Goal: Find contact information: Find contact information

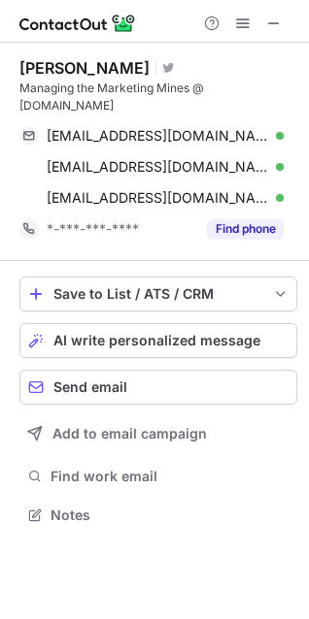
scroll to position [484, 309]
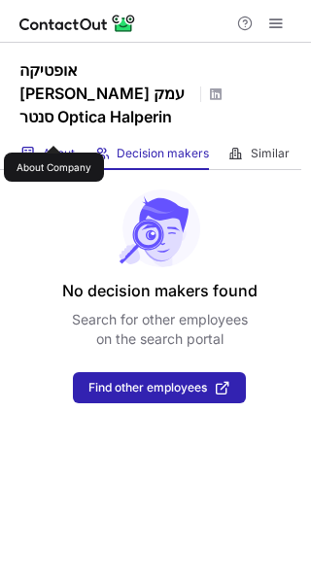
click at [53, 146] on span "About" at bounding box center [59, 154] width 32 height 16
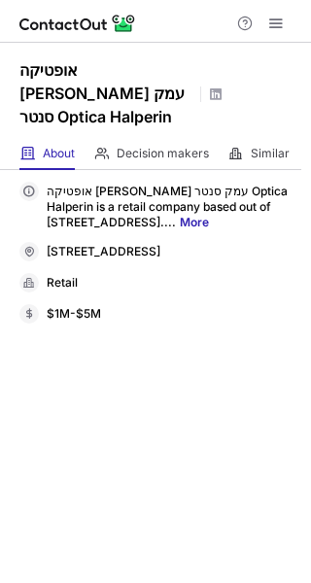
click at [180, 215] on link "More" at bounding box center [194, 222] width 29 height 15
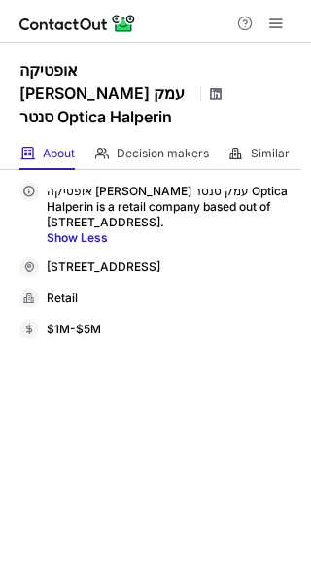
click at [216, 86] on span at bounding box center [216, 94] width 16 height 16
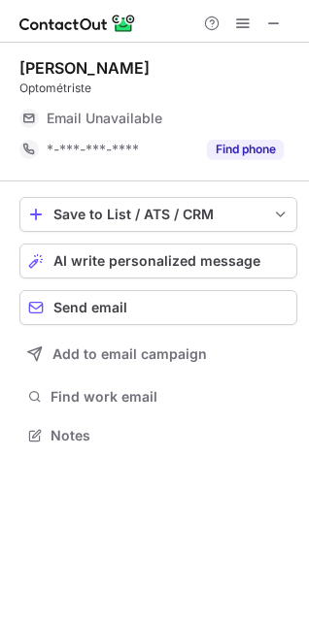
scroll to position [422, 309]
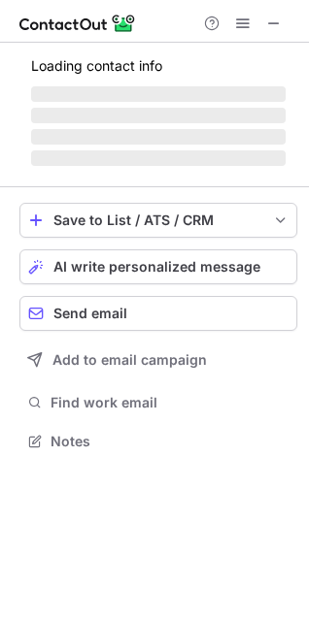
scroll to position [471, 309]
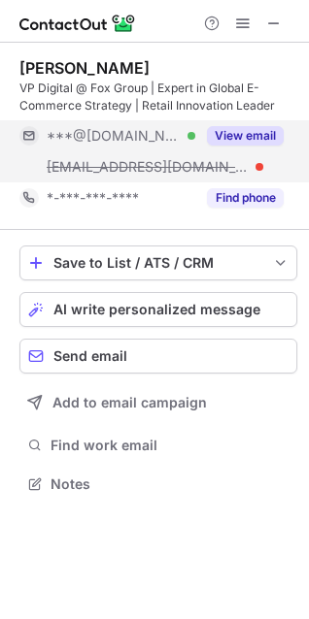
click at [124, 138] on span "***@gmail.com" at bounding box center [114, 135] width 134 height 17
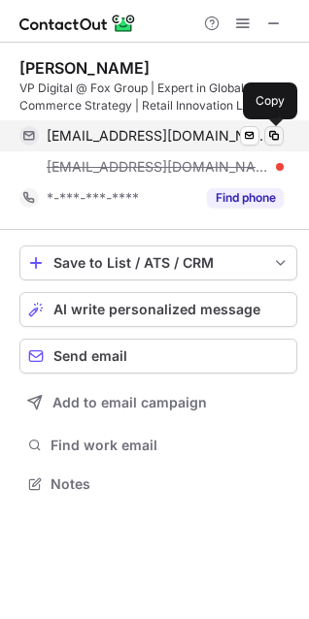
click at [277, 136] on span at bounding box center [274, 136] width 16 height 16
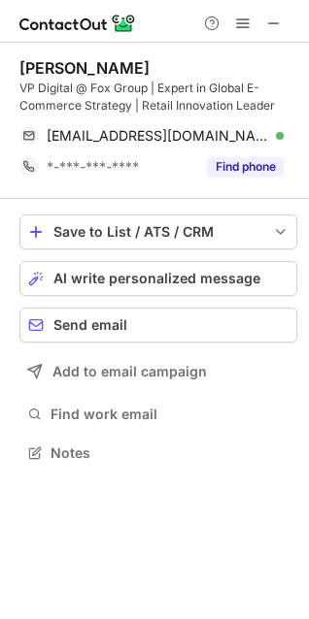
scroll to position [440, 309]
click at [274, 17] on span at bounding box center [274, 24] width 16 height 16
